Goal: Transaction & Acquisition: Subscribe to service/newsletter

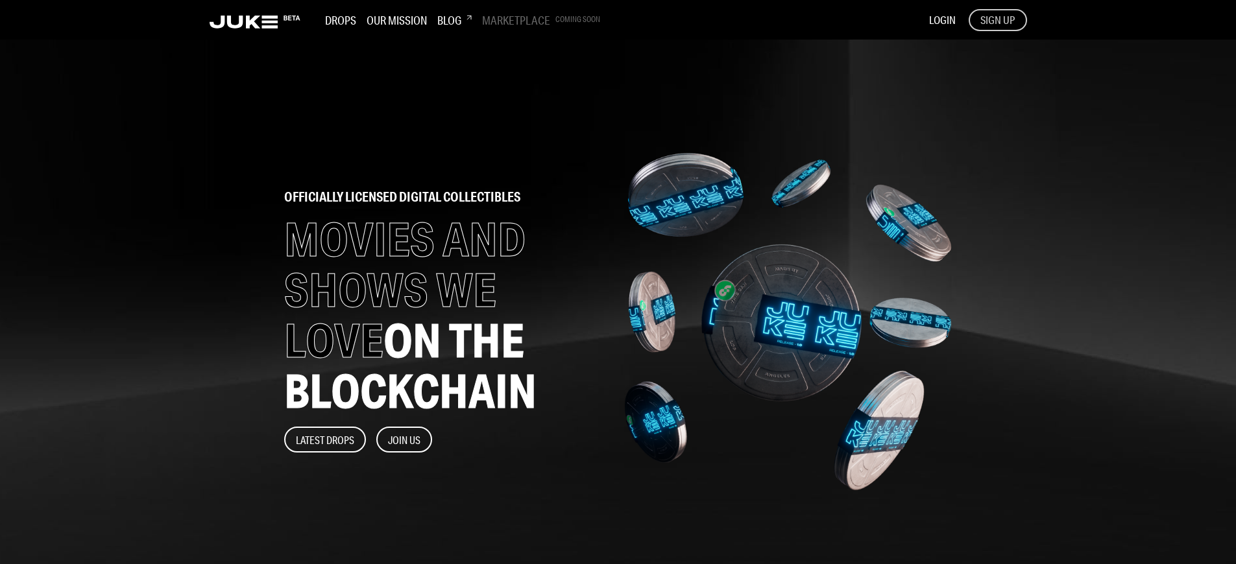
click at [997, 19] on span "SIGN UP" at bounding box center [997, 20] width 34 height 14
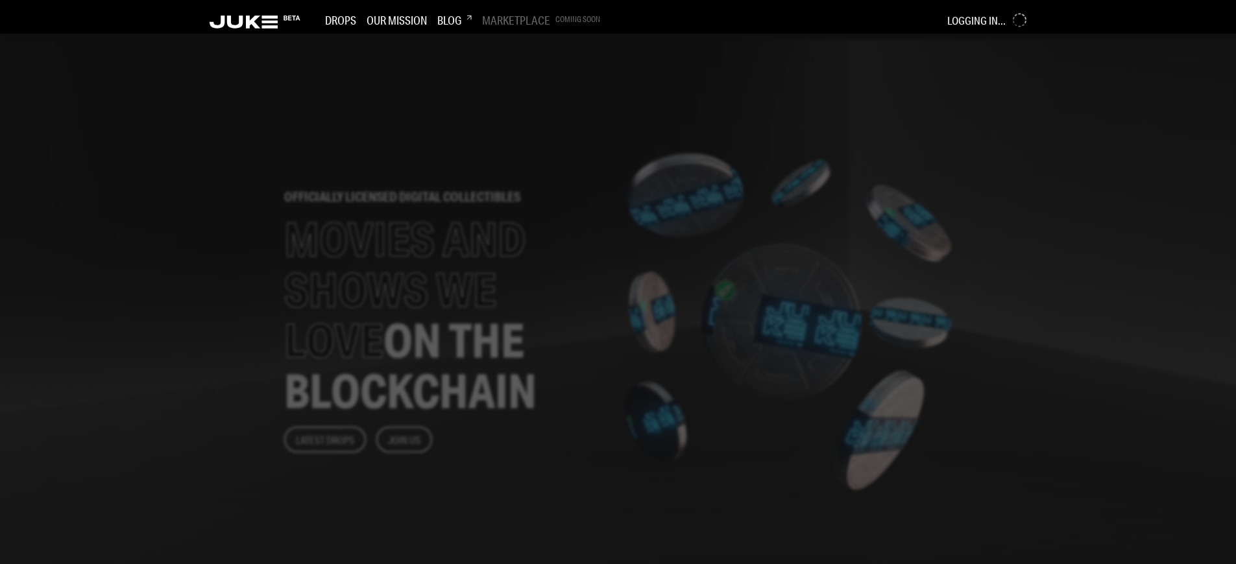
click at [514, 282] on div at bounding box center [618, 299] width 1236 height 531
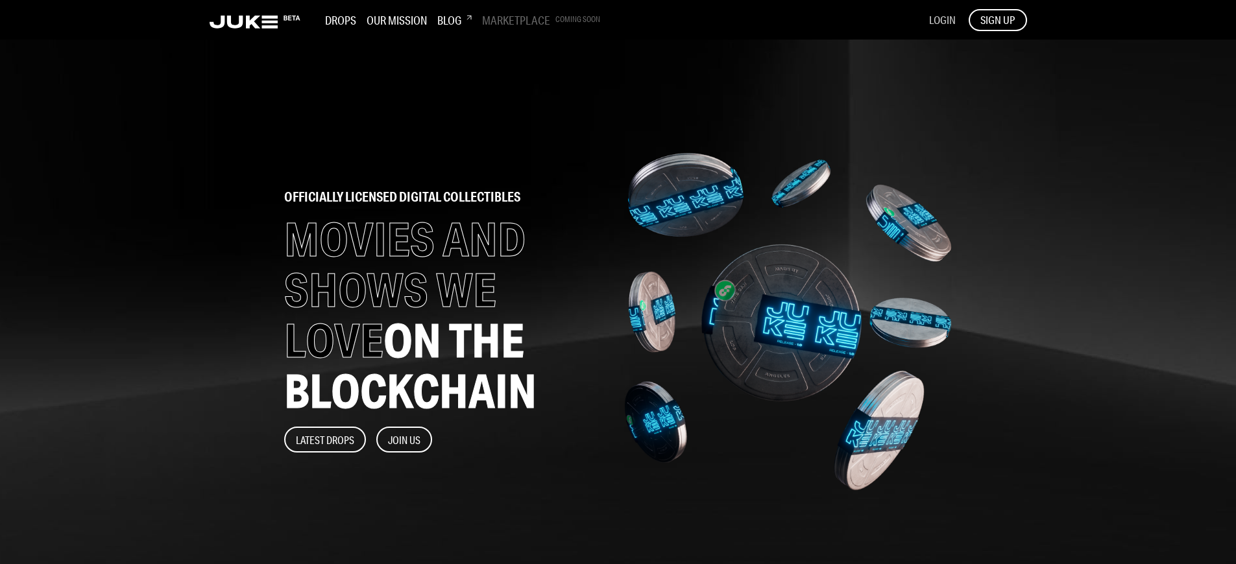
click at [941, 19] on span "LOGIN" at bounding box center [942, 20] width 27 height 14
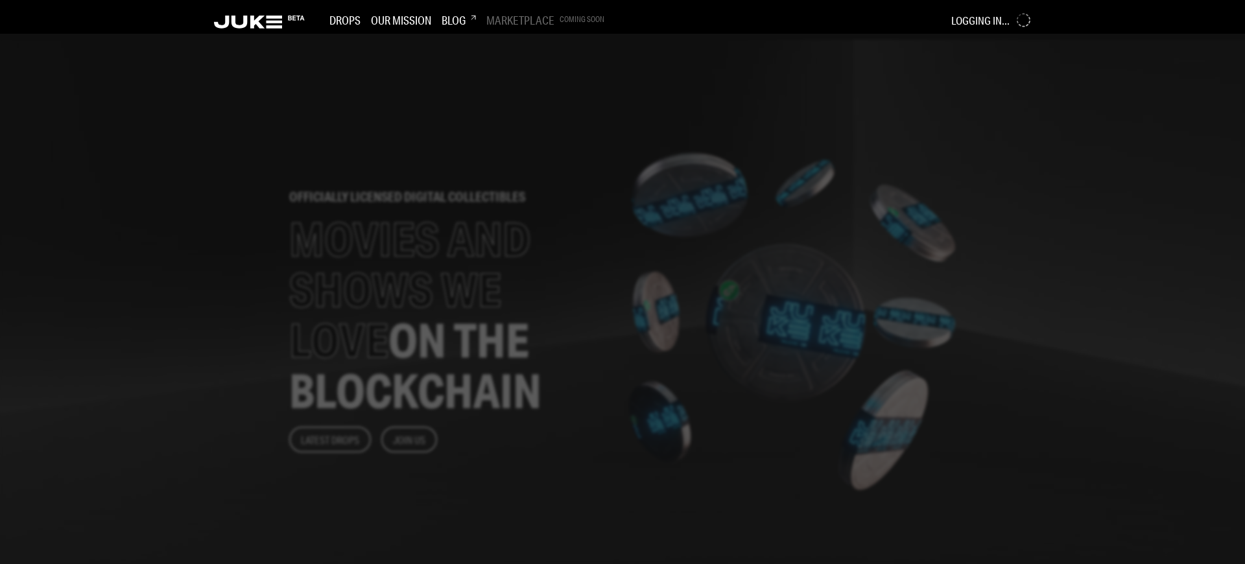
click at [514, 282] on div at bounding box center [622, 299] width 1245 height 531
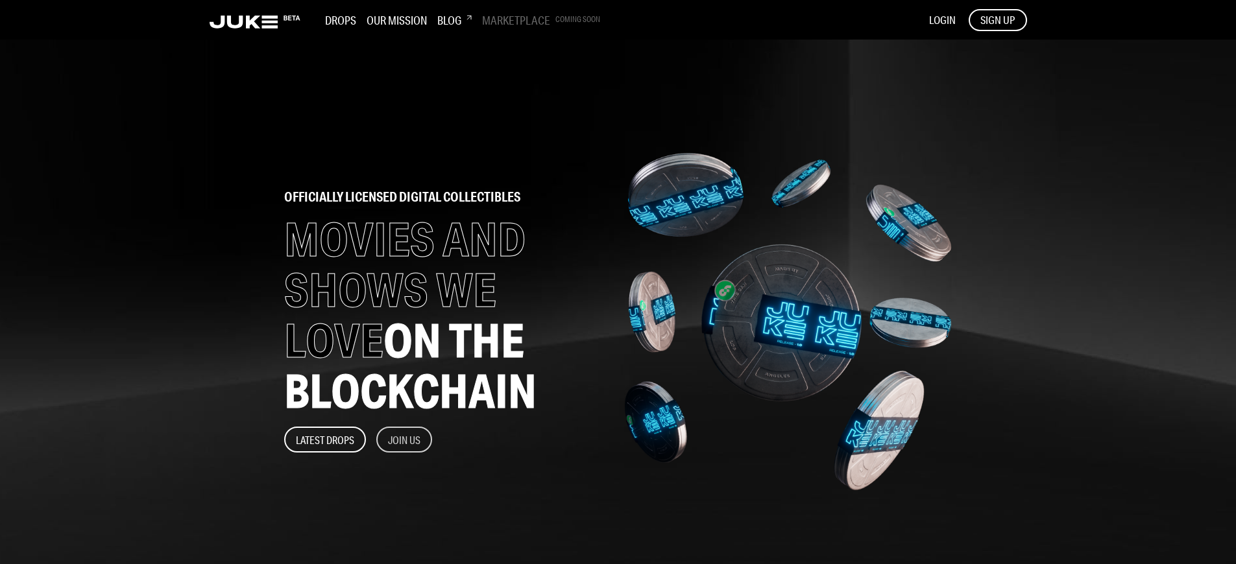
click at [405, 440] on button "Join Us" at bounding box center [404, 440] width 56 height 26
click at [997, 19] on span "SIGN UP" at bounding box center [997, 20] width 34 height 14
